Goal: Transaction & Acquisition: Book appointment/travel/reservation

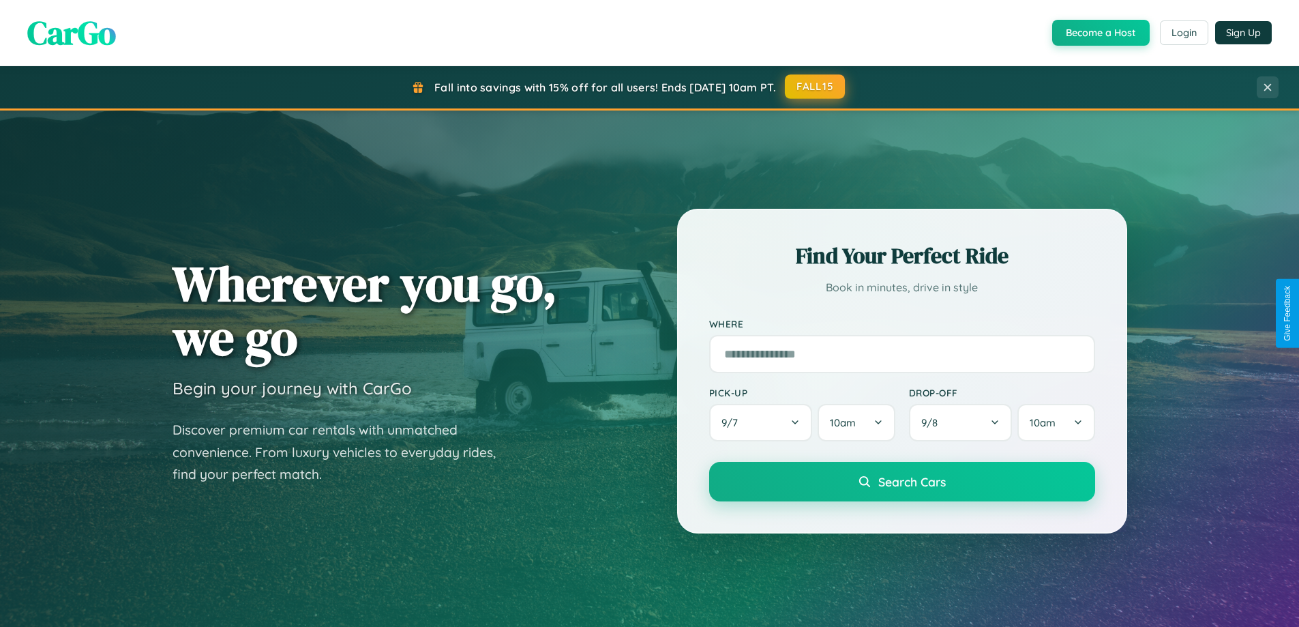
click at [816, 87] on button "FALL15" at bounding box center [815, 86] width 60 height 25
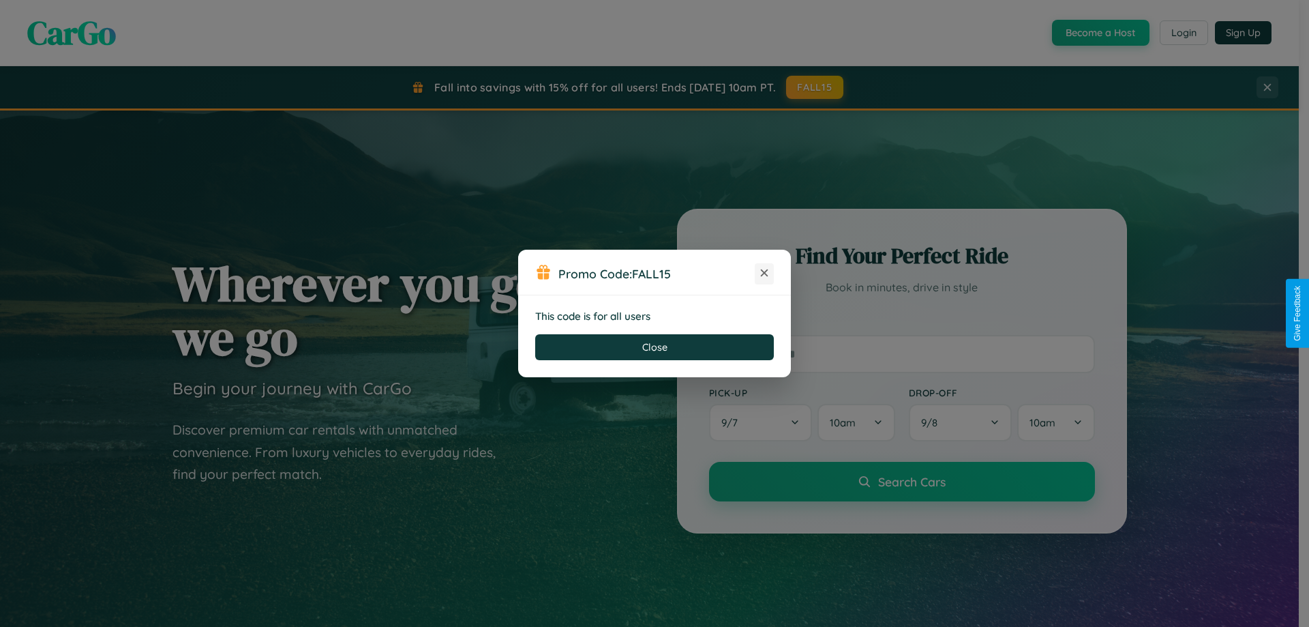
click at [764, 273] on icon at bounding box center [765, 273] width 14 height 14
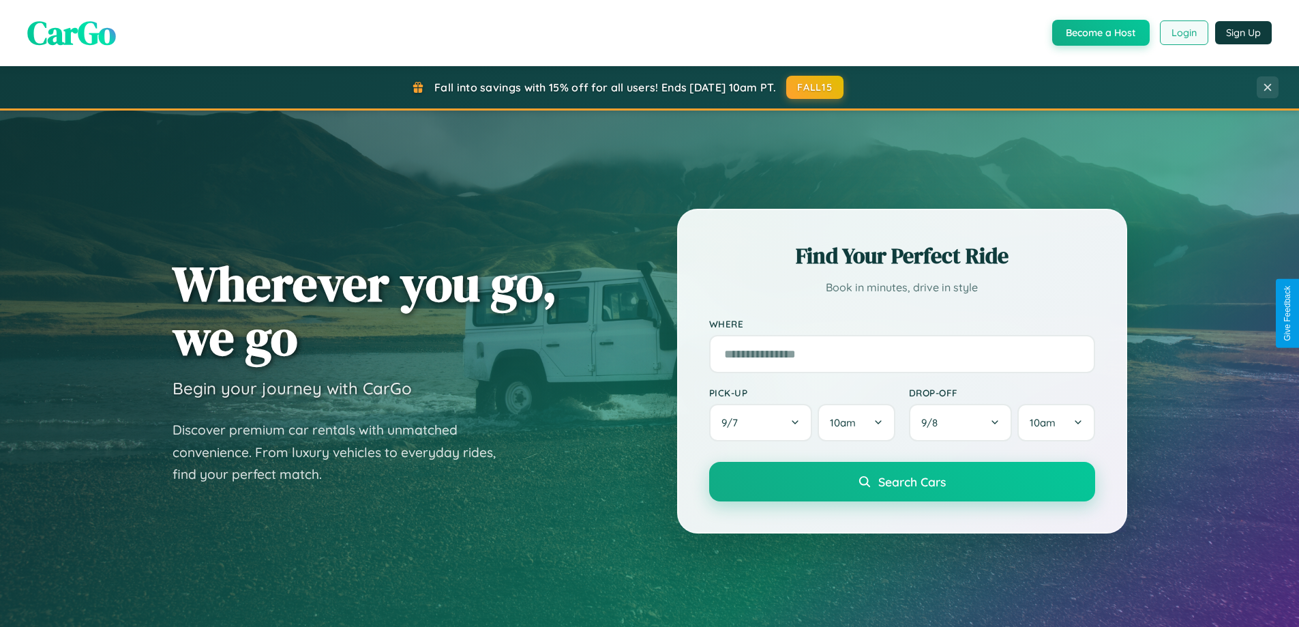
click at [1183, 33] on button "Login" at bounding box center [1184, 32] width 48 height 25
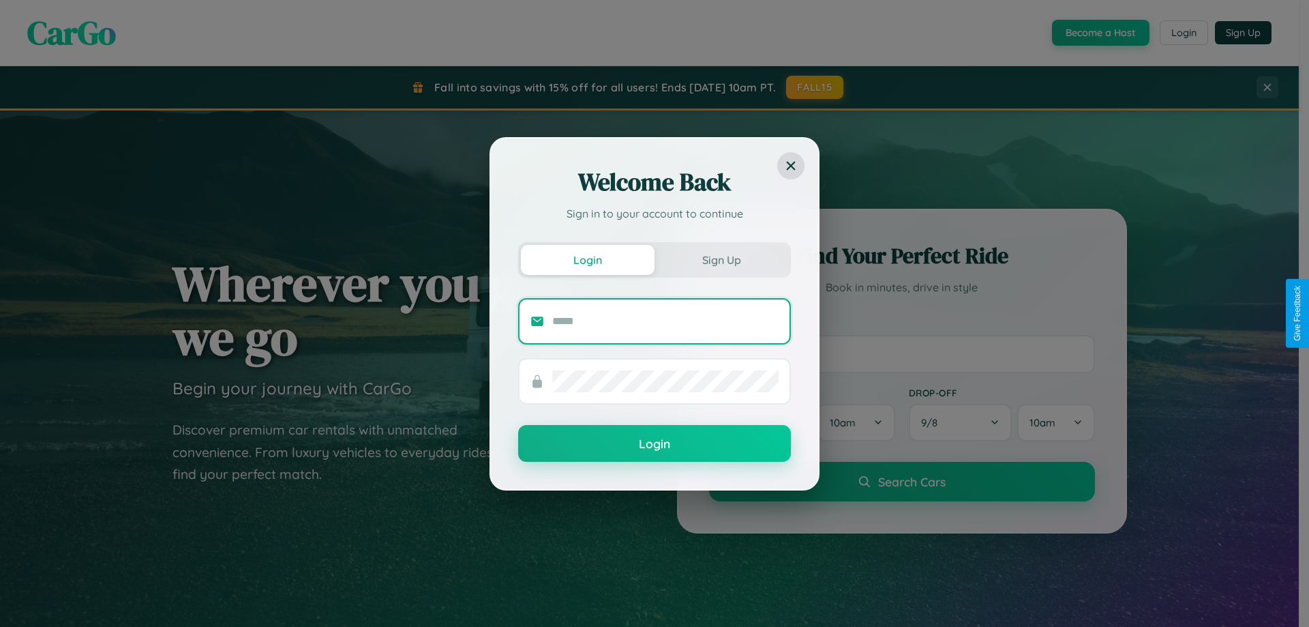
click at [666, 320] on input "text" at bounding box center [665, 321] width 226 height 22
type input "**********"
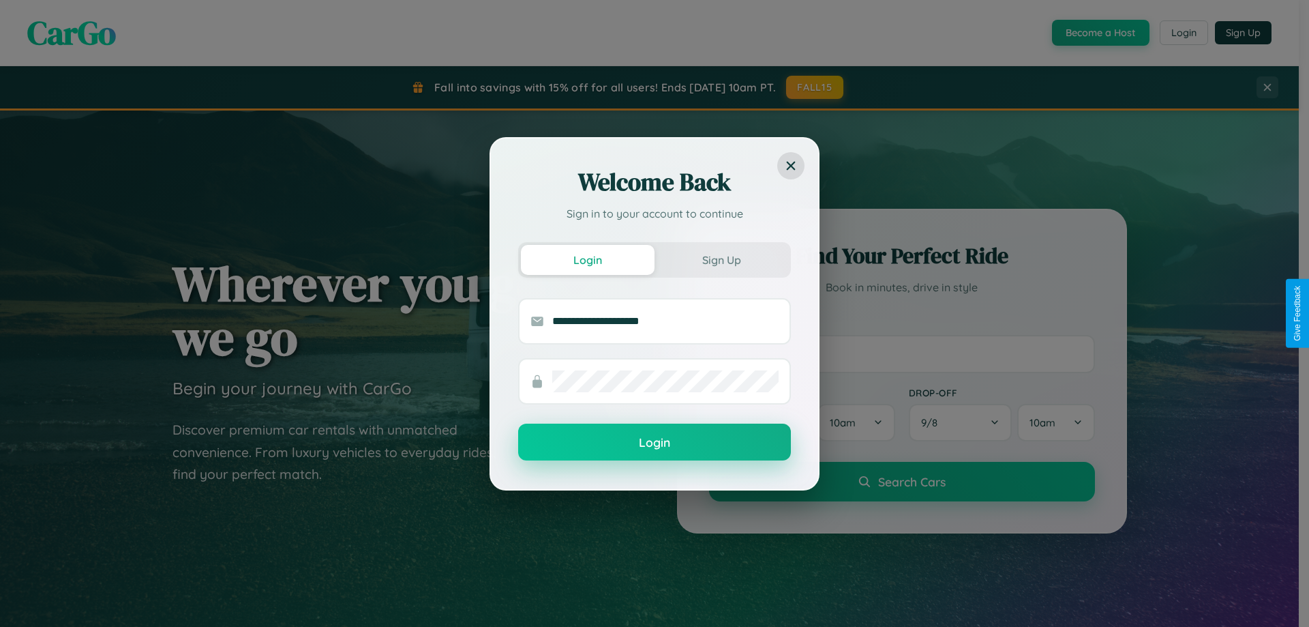
click at [655, 443] on button "Login" at bounding box center [654, 441] width 273 height 37
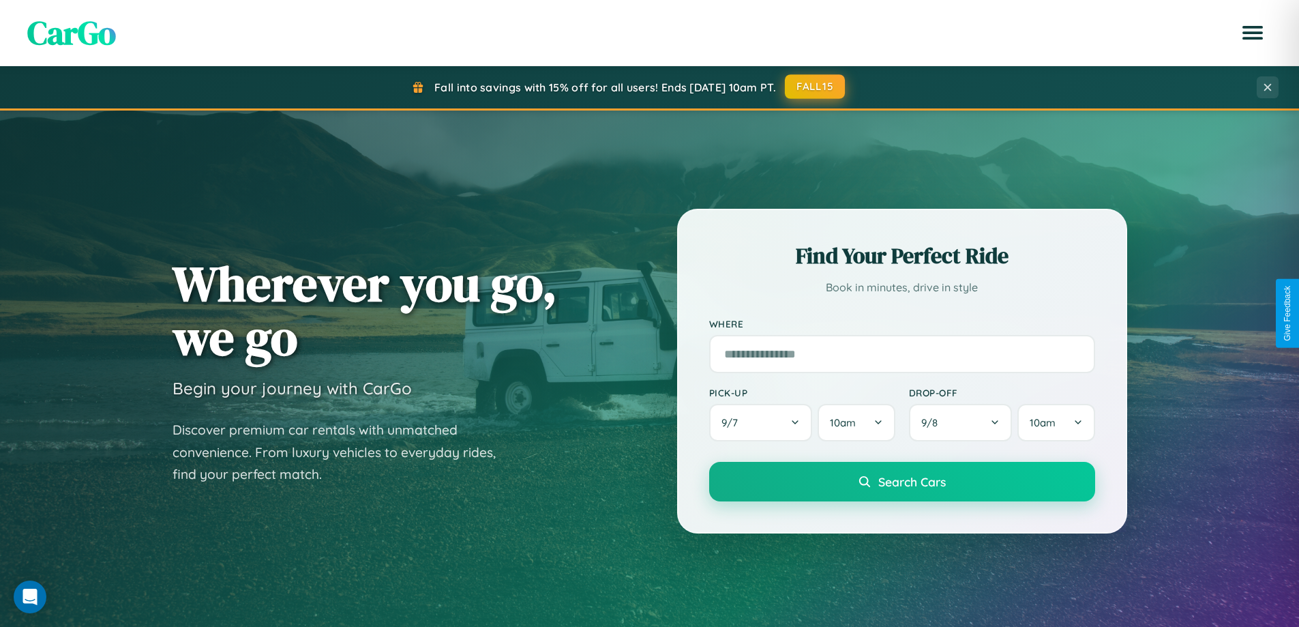
click at [816, 87] on button "FALL15" at bounding box center [815, 86] width 60 height 25
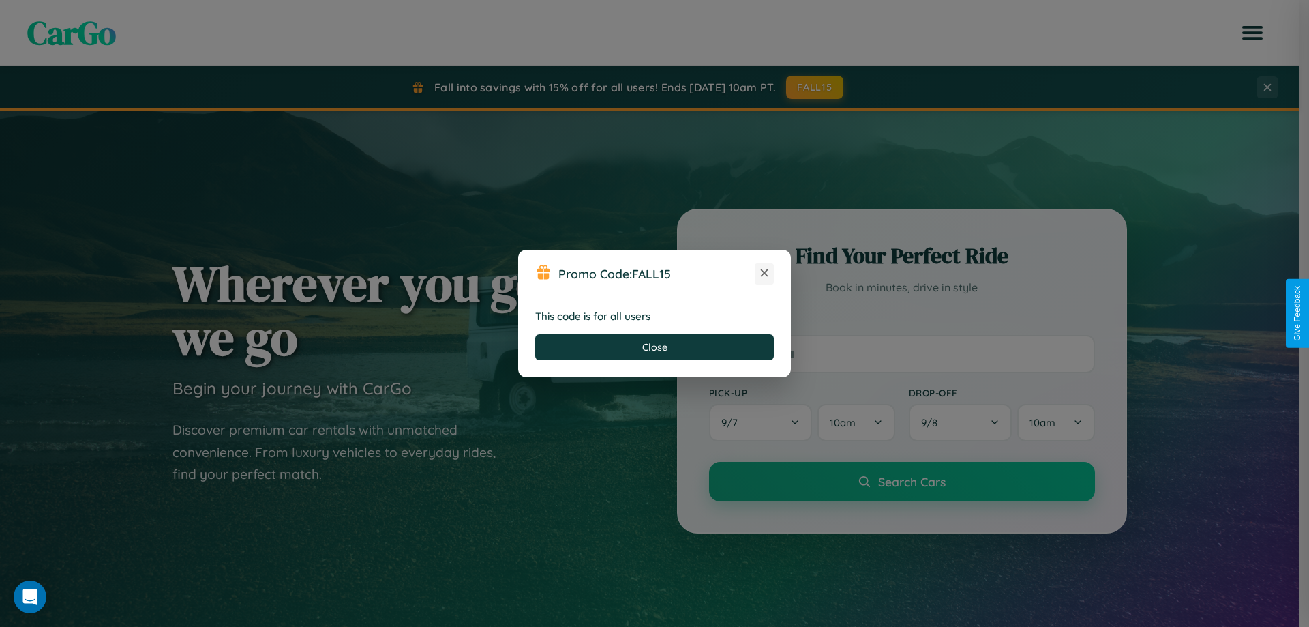
click at [764, 273] on icon at bounding box center [765, 273] width 14 height 14
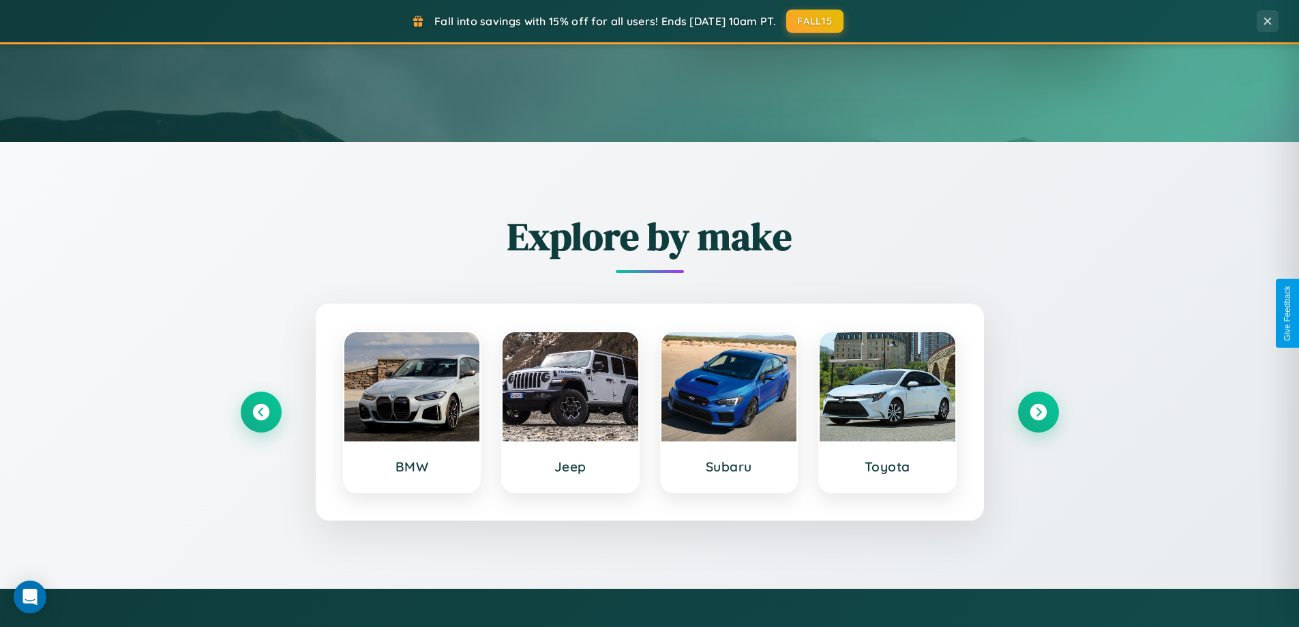
scroll to position [588, 0]
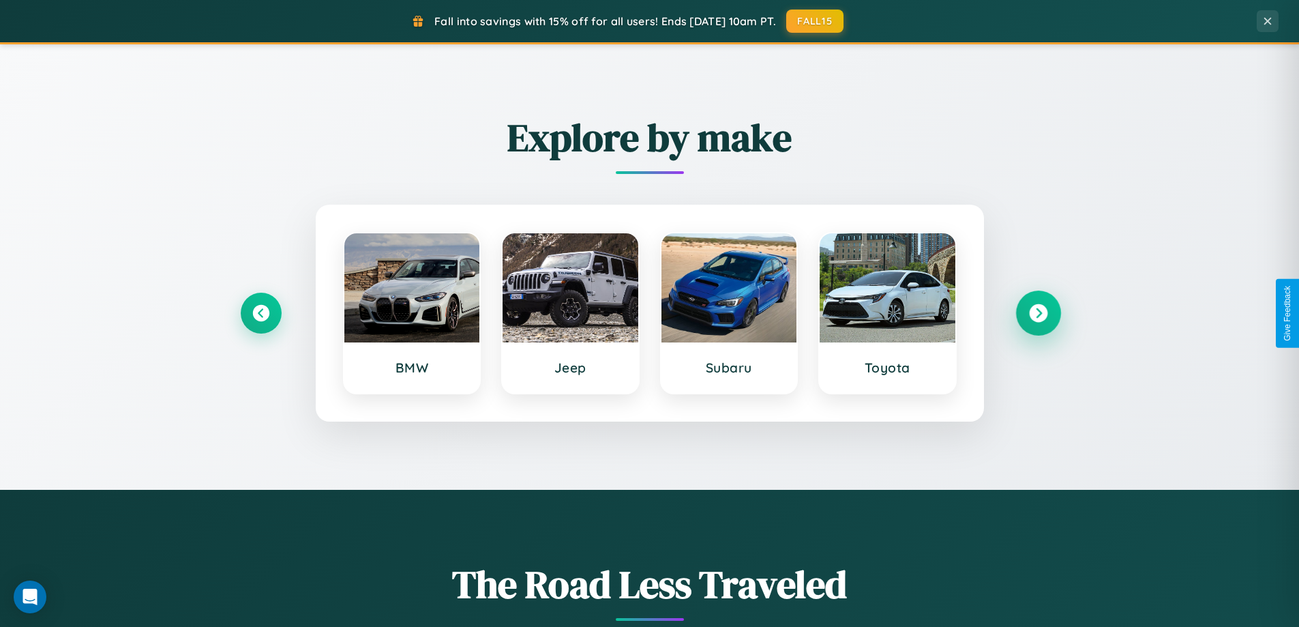
click at [1038, 313] on icon at bounding box center [1038, 313] width 18 height 18
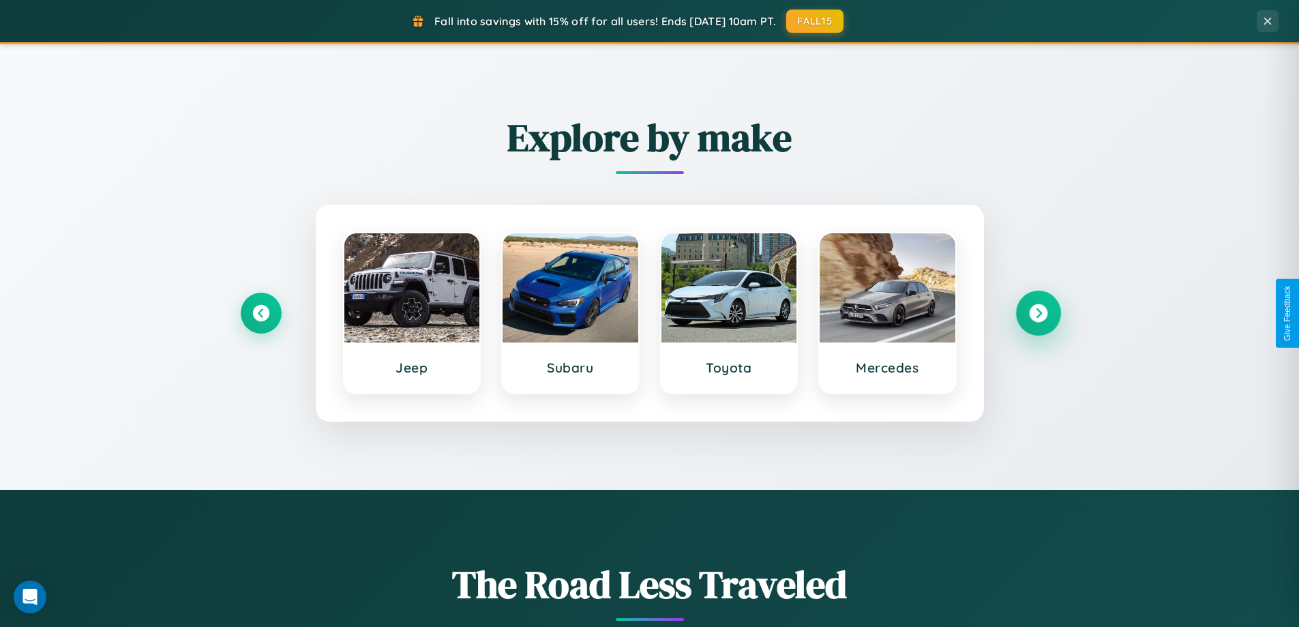
click at [1038, 313] on icon at bounding box center [1038, 313] width 18 height 18
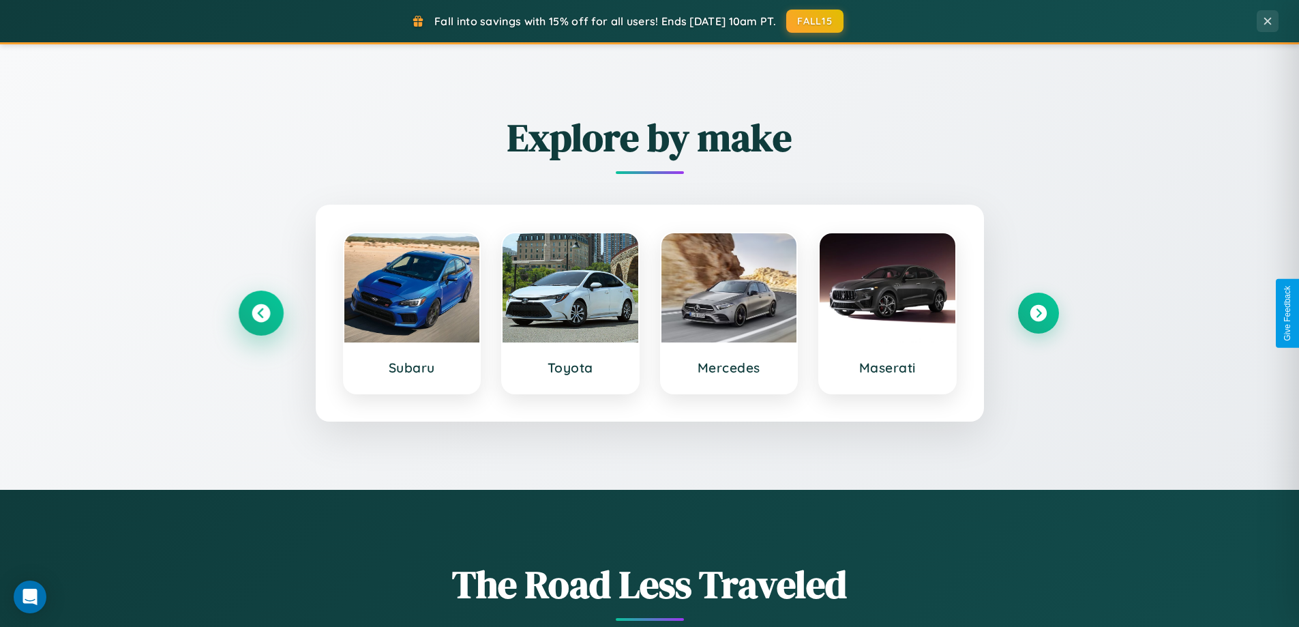
click at [260, 313] on icon at bounding box center [261, 313] width 18 height 18
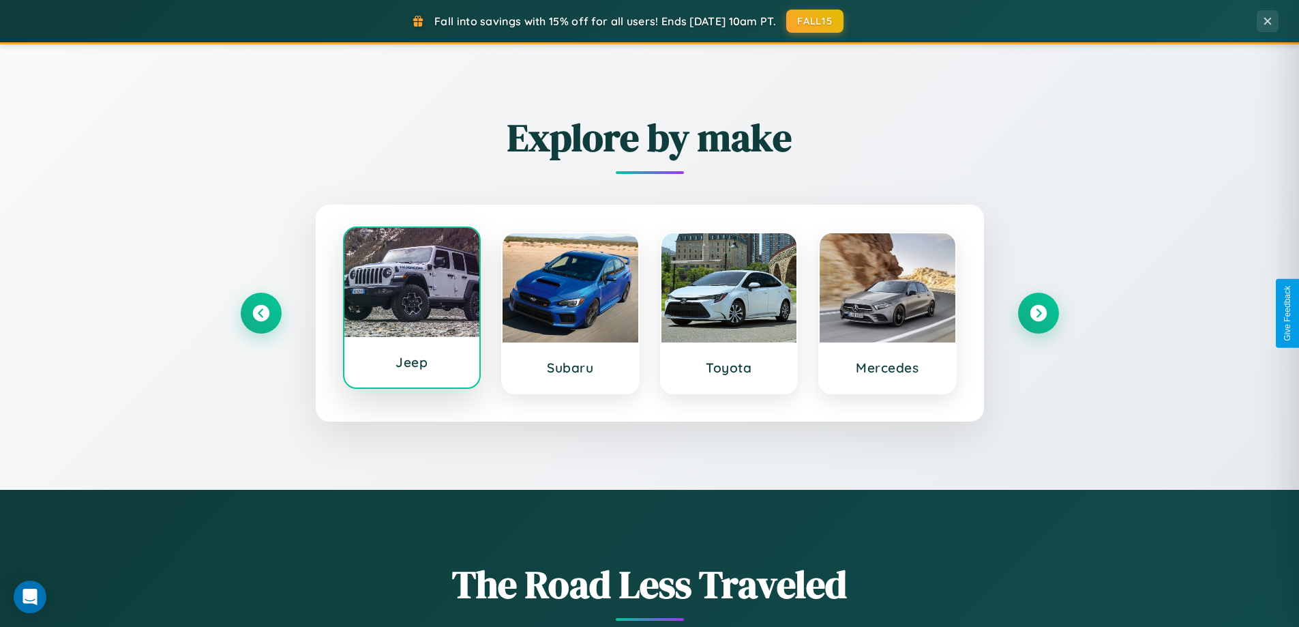
click at [411, 310] on div at bounding box center [412, 282] width 136 height 109
